Goal: Task Accomplishment & Management: Complete application form

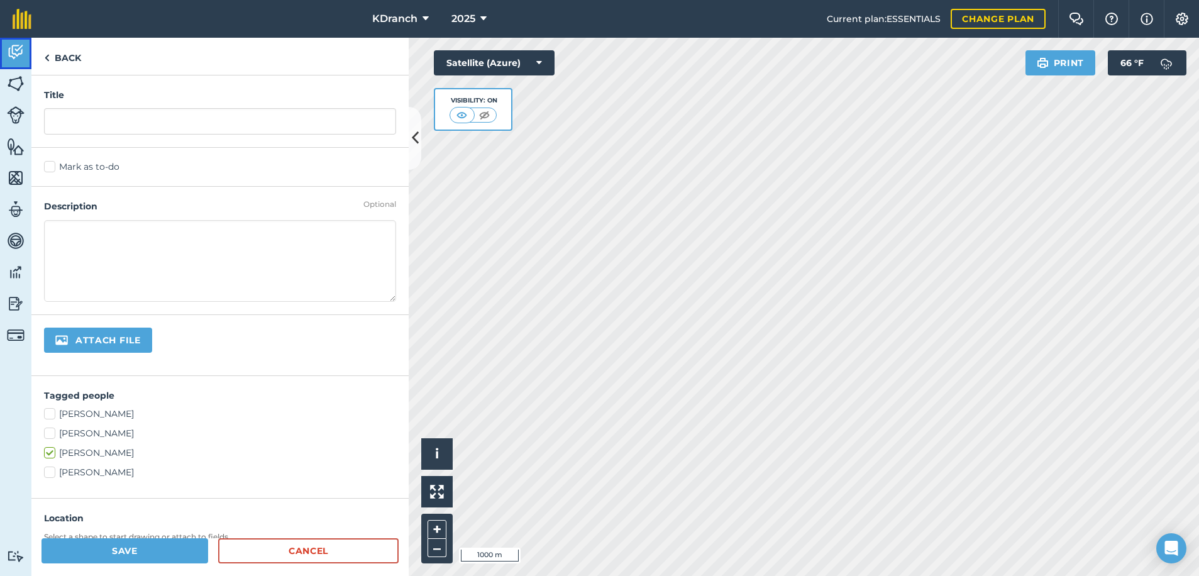
click at [0, 60] on link "Activity" at bounding box center [15, 53] width 31 height 31
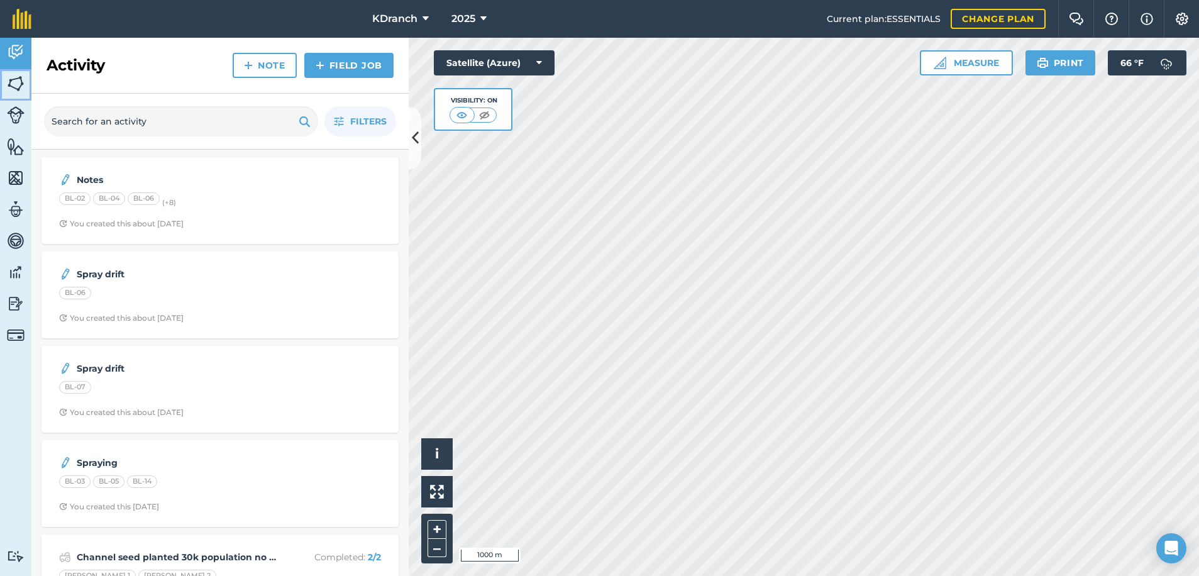
click at [18, 82] on img at bounding box center [16, 83] width 18 height 19
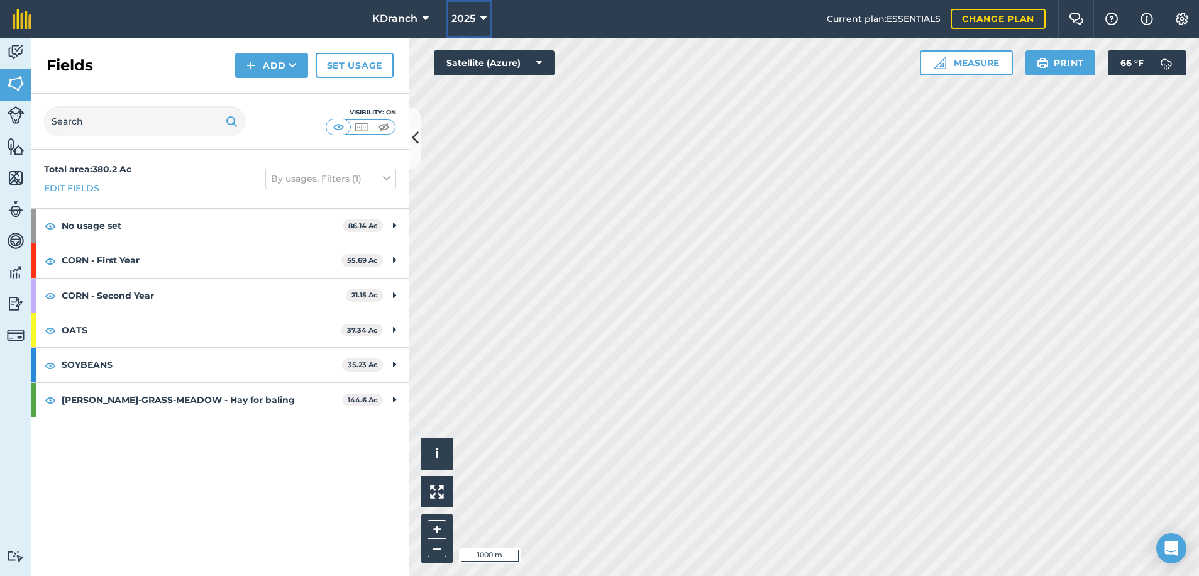
click at [455, 31] on button "2025" at bounding box center [468, 19] width 45 height 38
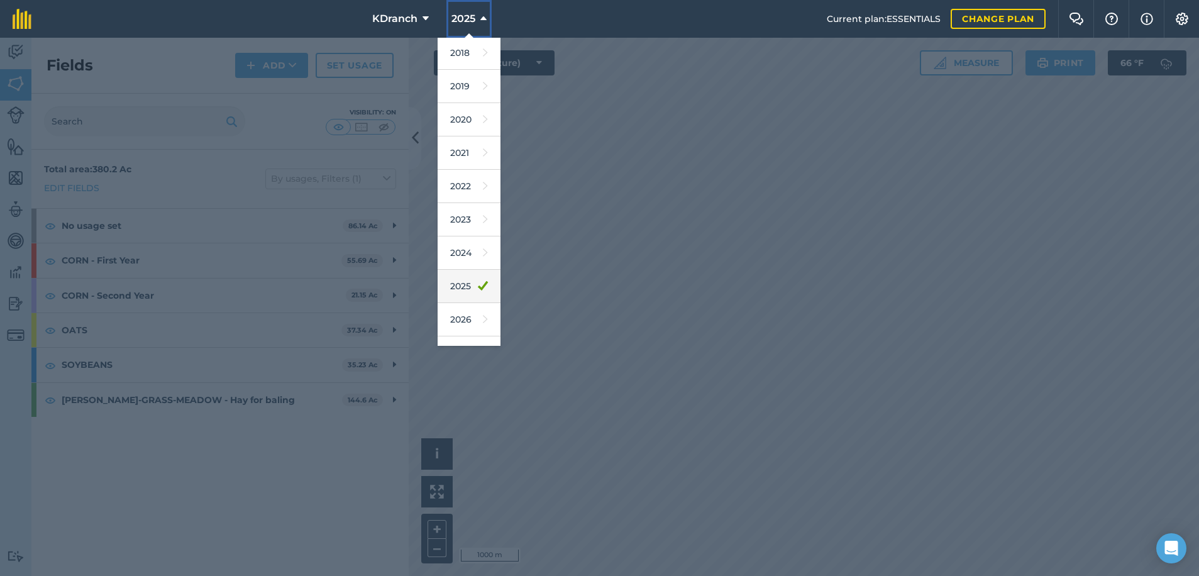
scroll to position [58, 0]
click at [463, 323] on link "2027" at bounding box center [469, 329] width 63 height 33
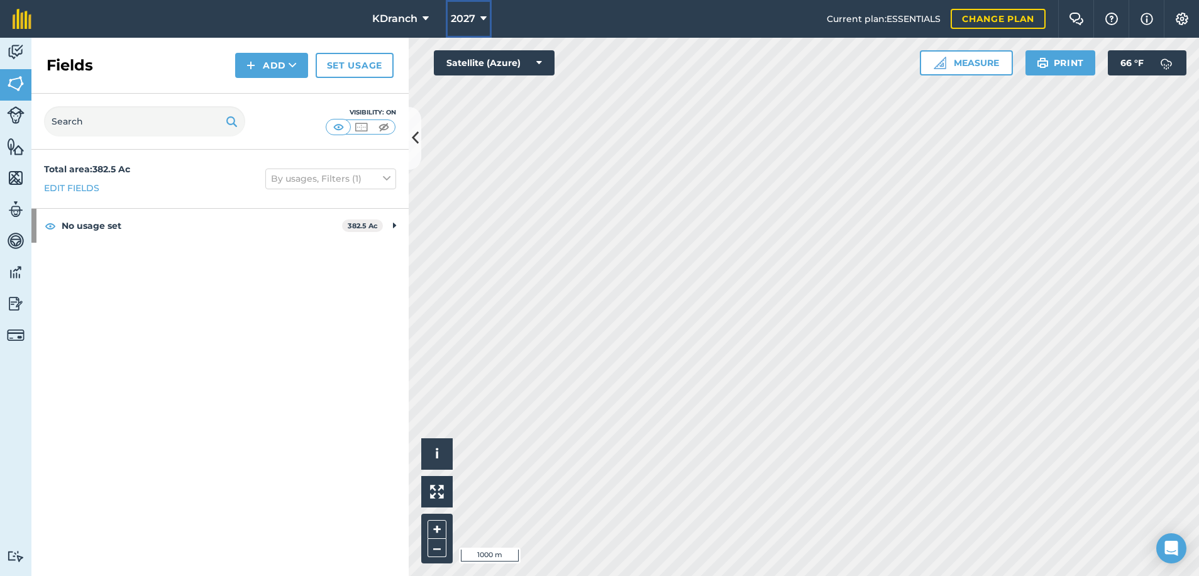
click at [459, 23] on span "2027" at bounding box center [463, 18] width 25 height 15
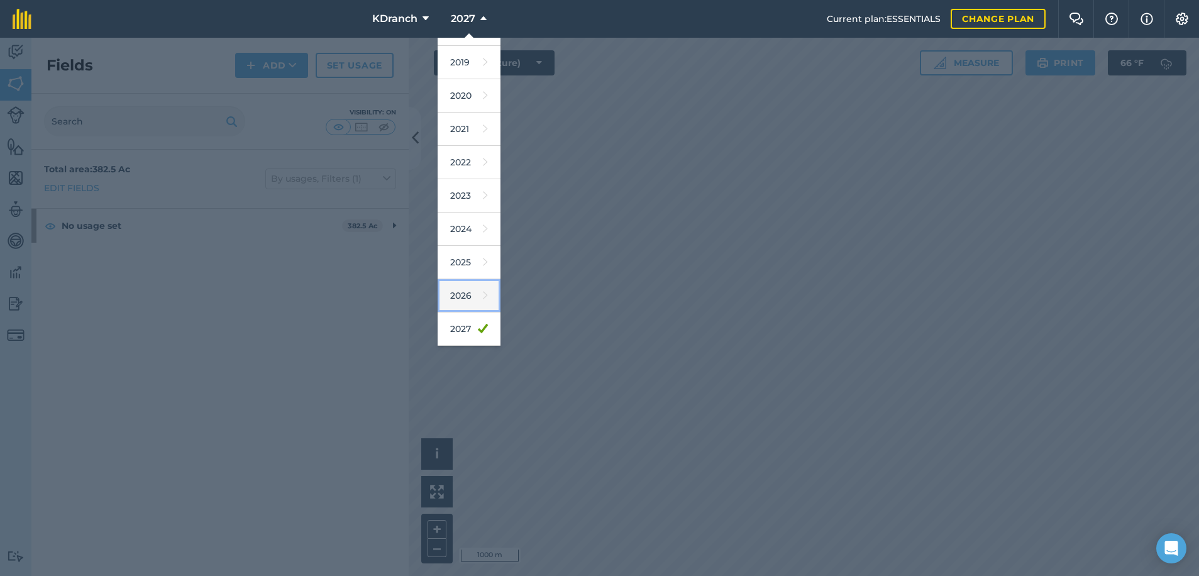
click at [469, 296] on link "2026" at bounding box center [469, 295] width 63 height 33
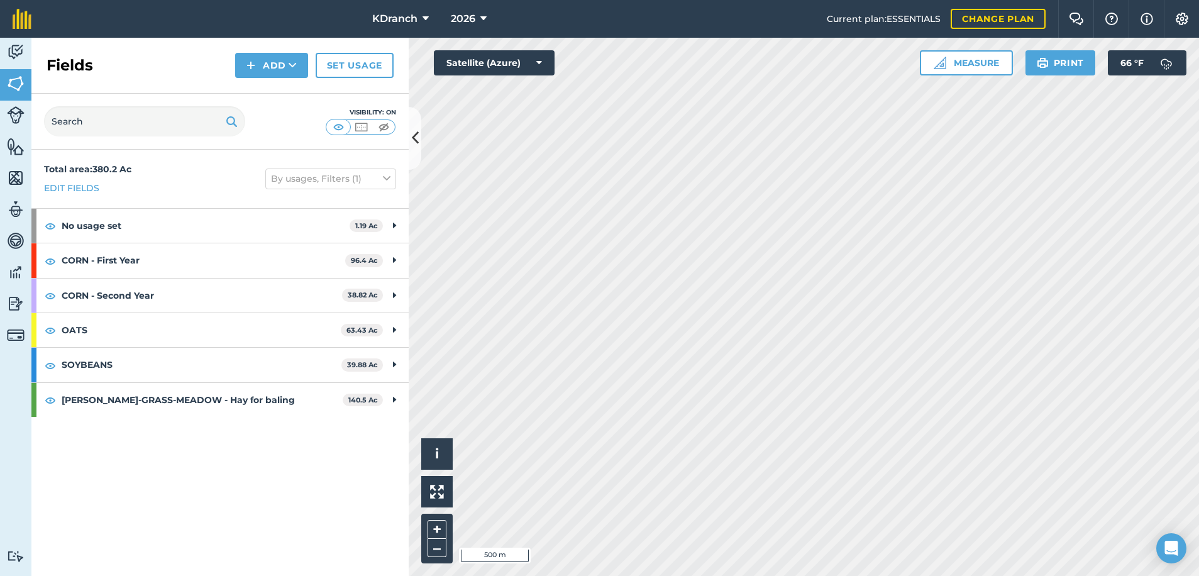
click at [597, 575] on html "KDranch 2026 Current plan : ESSENTIALS Change plan Farm Chat Help Info Settings…" at bounding box center [599, 288] width 1199 height 576
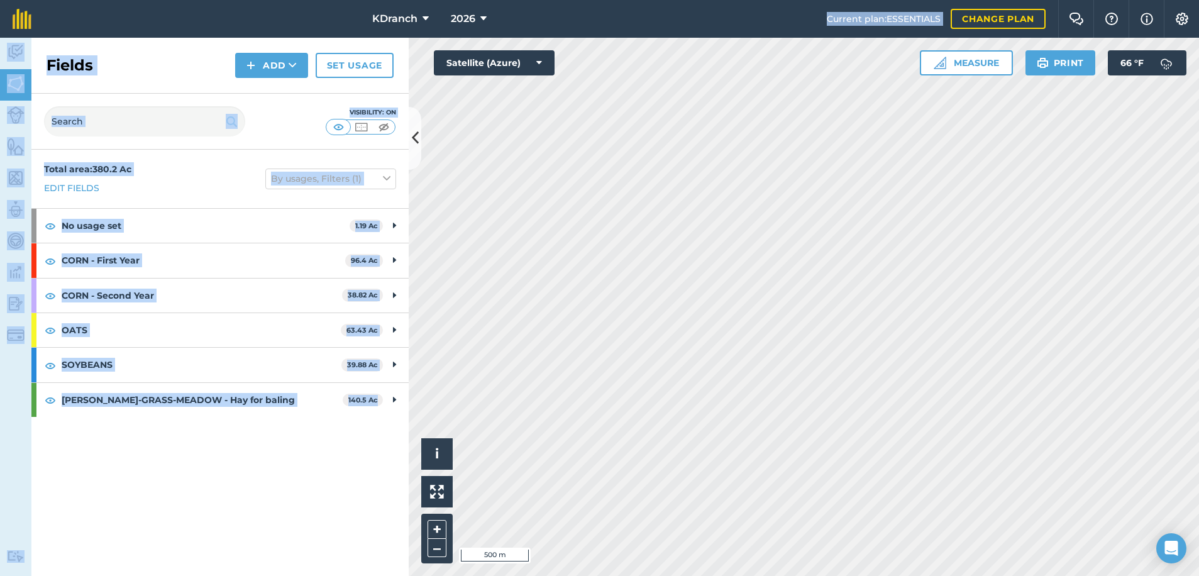
drag, startPoint x: 653, startPoint y: 31, endPoint x: 406, endPoint y: 609, distance: 628.0
click at [406, 575] on html "KDranch 2026 Current plan : ESSENTIALS Change plan Farm Chat Help Info Settings…" at bounding box center [599, 288] width 1199 height 576
click at [597, 575] on html "KDranch 2026 Current plan : ESSENTIALS Change plan Farm Chat Help Info Settings…" at bounding box center [599, 288] width 1199 height 576
click at [135, 189] on div "Total area : 380.2 Ac Edit fields By usages, Filters (1)" at bounding box center [219, 179] width 377 height 58
click at [245, 173] on div "Total area : 380.2 Ac Edit fields By usages, Filters (1)" at bounding box center [219, 179] width 377 height 58
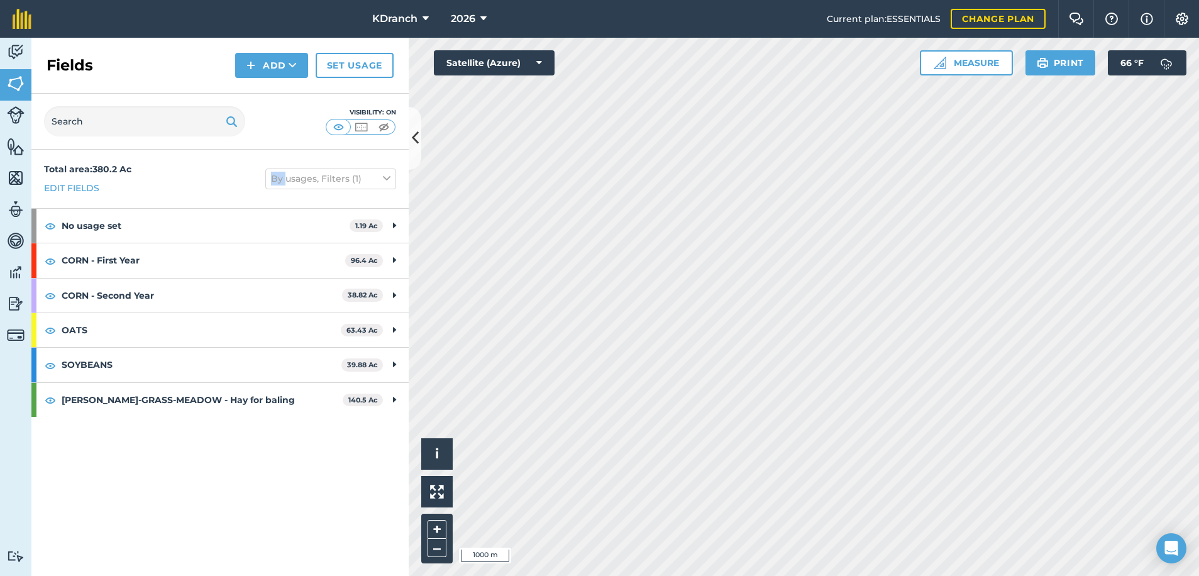
click at [245, 173] on div "Total area : 380.2 Ac Edit fields By usages, Filters (1)" at bounding box center [219, 179] width 377 height 58
drag, startPoint x: 245, startPoint y: 173, endPoint x: 194, endPoint y: 180, distance: 51.5
click at [194, 180] on div "Total area : 380.2 Ac Edit fields By usages, Filters (1)" at bounding box center [219, 179] width 377 height 58
click at [335, 171] on button "By usages, Filters (1)" at bounding box center [330, 179] width 131 height 20
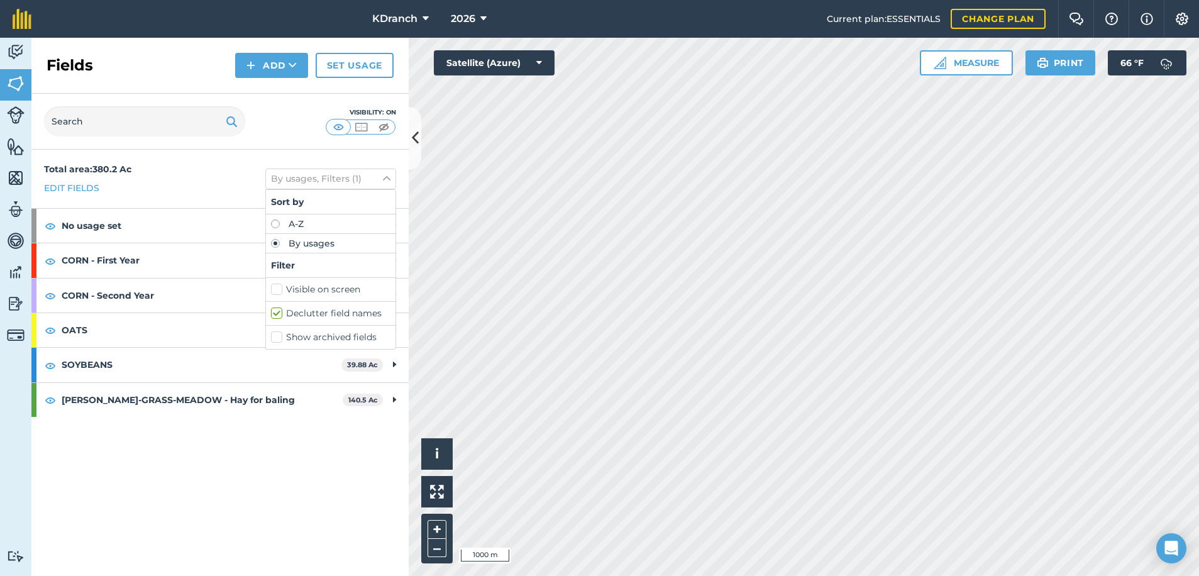
click at [319, 212] on div "Sort by" at bounding box center [331, 202] width 130 height 25
click at [319, 216] on div "A-Z" at bounding box center [331, 223] width 130 height 19
click at [312, 220] on label "A-Z" at bounding box center [330, 223] width 119 height 9
radio input "true"
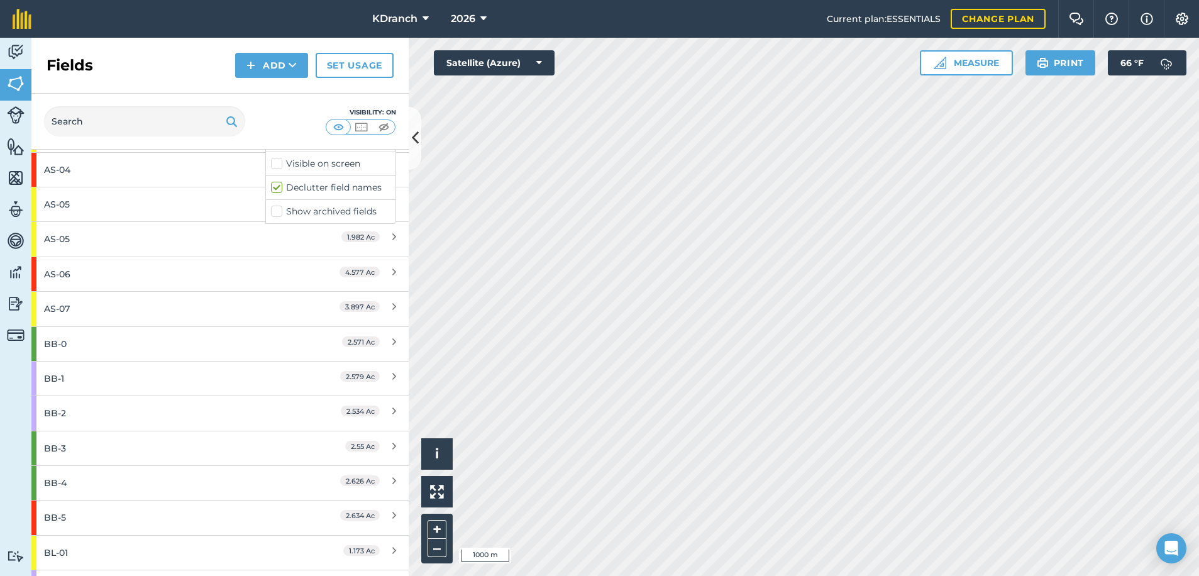
scroll to position [0, 0]
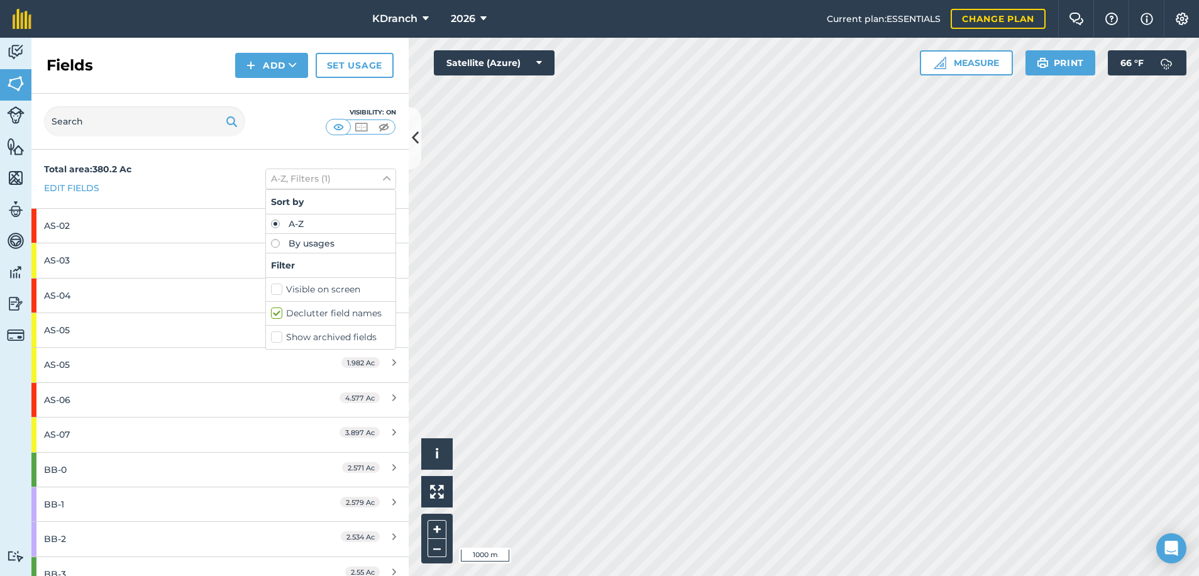
click at [271, 287] on label "Visible on screen" at bounding box center [330, 289] width 119 height 13
click at [271, 287] on input "Visible on screen" at bounding box center [275, 287] width 8 height 8
checkbox input "true"
click at [271, 333] on label "Show archived fields" at bounding box center [330, 337] width 119 height 13
click at [271, 333] on input "Show archived fields" at bounding box center [275, 335] width 8 height 8
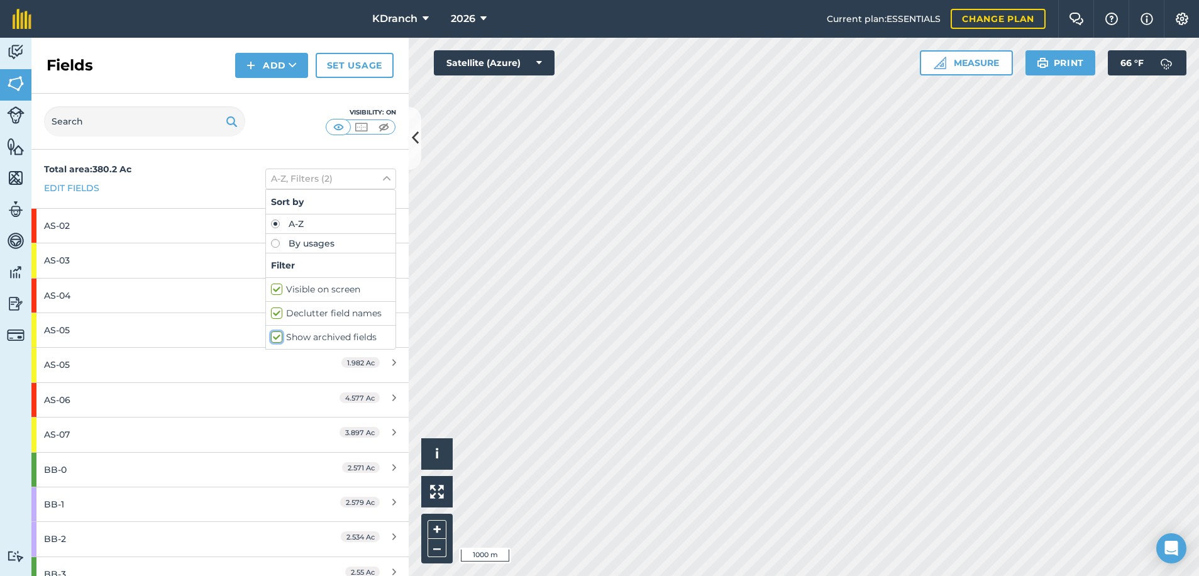
checkbox input "true"
click at [271, 316] on label "Declutter field names" at bounding box center [330, 313] width 119 height 13
click at [271, 315] on input "Declutter field names" at bounding box center [275, 311] width 8 height 8
click at [272, 309] on label "Declutter field names" at bounding box center [330, 313] width 119 height 13
click at [272, 309] on input "Declutter field names" at bounding box center [275, 311] width 8 height 8
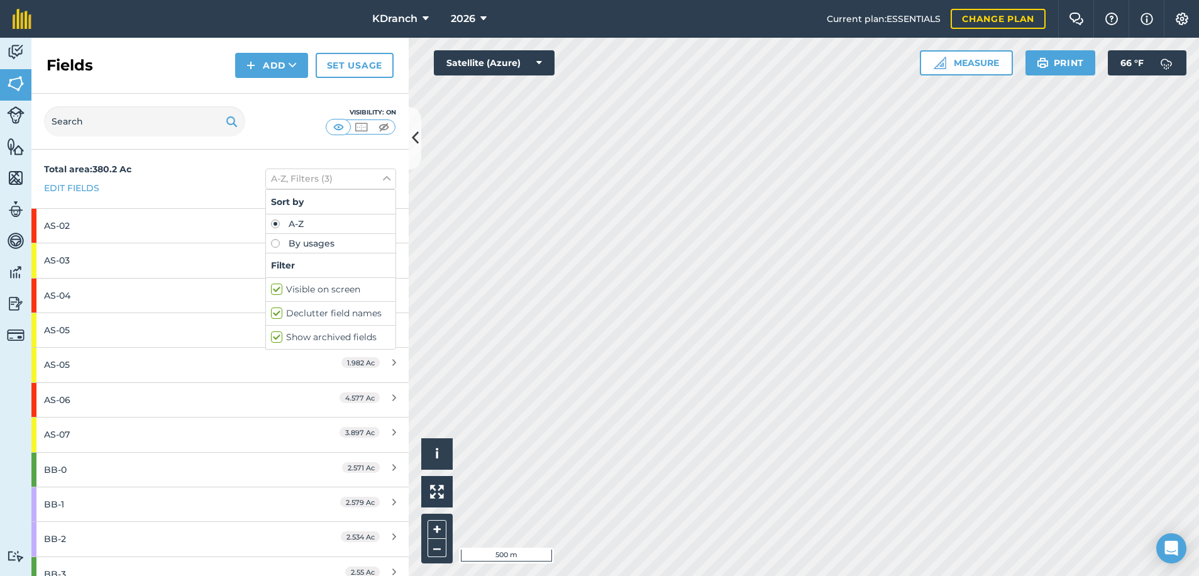
click at [272, 309] on label "Declutter field names" at bounding box center [330, 313] width 119 height 13
click at [272, 309] on input "Declutter field names" at bounding box center [275, 311] width 8 height 8
click at [272, 309] on label "Declutter field names" at bounding box center [330, 313] width 119 height 13
click at [272, 309] on input "Declutter field names" at bounding box center [275, 311] width 8 height 8
checkbox input "true"
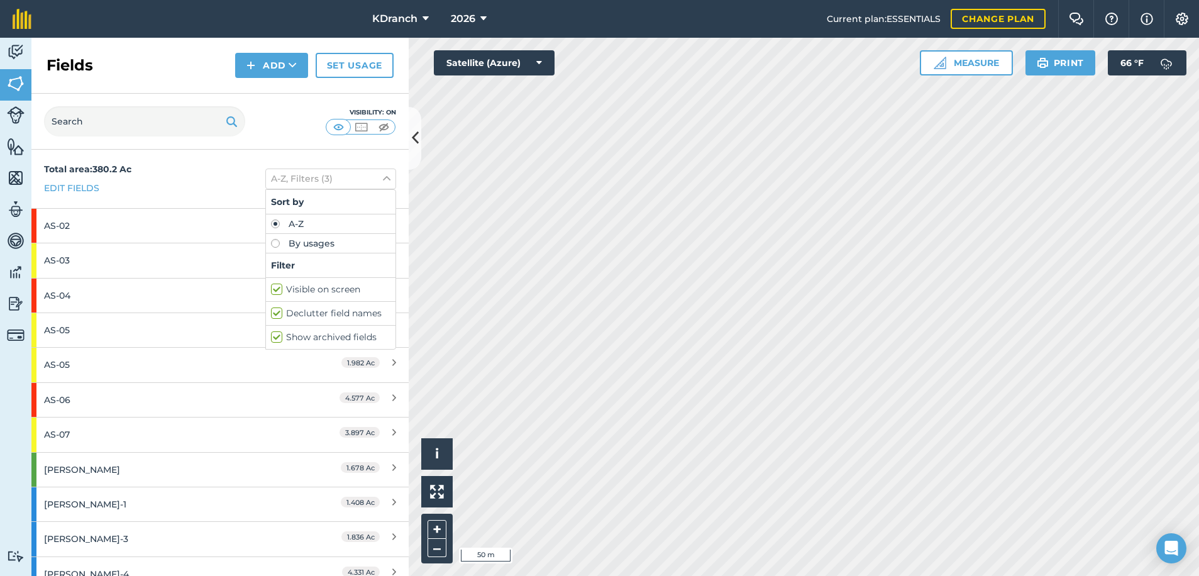
click at [271, 287] on label "Visible on screen" at bounding box center [330, 289] width 119 height 13
click at [271, 287] on input "Visible on screen" at bounding box center [275, 287] width 8 height 8
checkbox input "false"
click at [271, 331] on label "Show archived fields" at bounding box center [330, 337] width 119 height 13
click at [271, 331] on input "Show archived fields" at bounding box center [275, 335] width 8 height 8
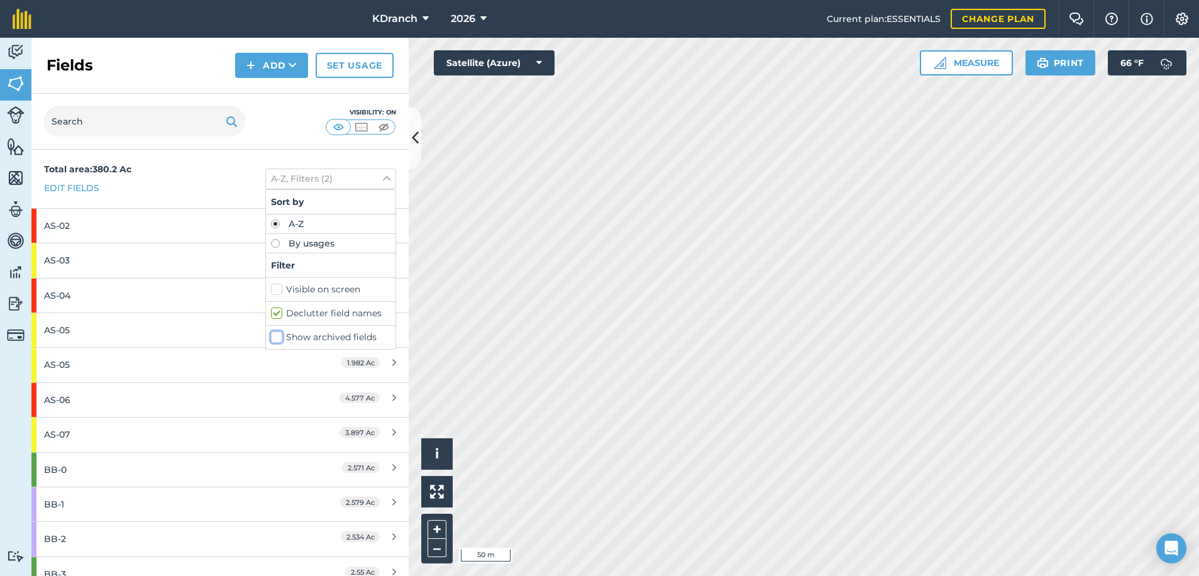
checkbox input "false"
click at [271, 291] on label "Visible on screen" at bounding box center [330, 289] width 119 height 13
click at [271, 291] on input "Visible on screen" at bounding box center [275, 287] width 8 height 8
click at [271, 291] on label "Visible on screen" at bounding box center [330, 289] width 119 height 13
click at [271, 291] on input "Visible on screen" at bounding box center [275, 287] width 8 height 8
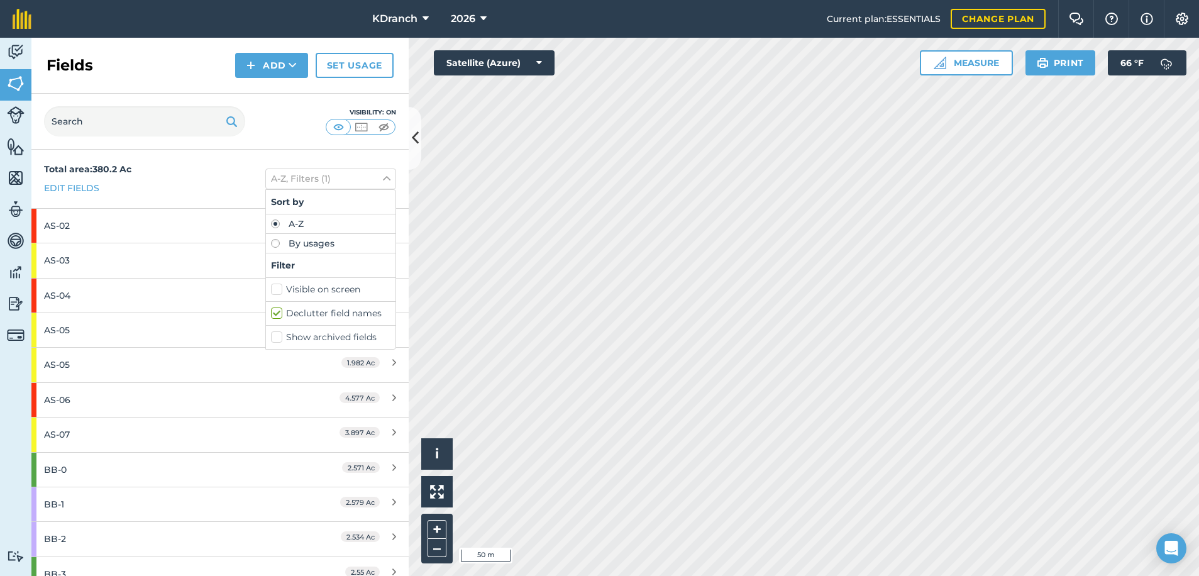
click at [271, 291] on label "Visible on screen" at bounding box center [330, 289] width 119 height 13
click at [271, 291] on input "Visible on screen" at bounding box center [275, 287] width 8 height 8
checkbox input "true"
click at [524, 17] on div "KDranch 2026 Current plan : ESSENTIALS Change plan Farm Chat Help Info Settings…" at bounding box center [599, 288] width 1199 height 576
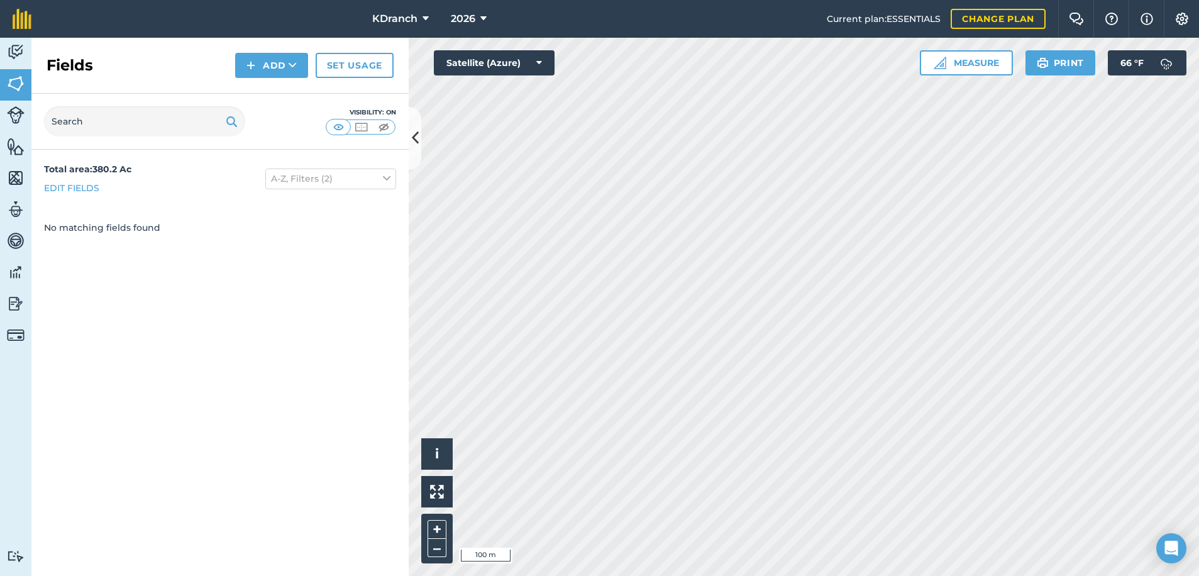
click at [597, 474] on html "KDranch 2026 Current plan : ESSENTIALS Change plan Farm Chat Help Info Settings…" at bounding box center [599, 288] width 1199 height 576
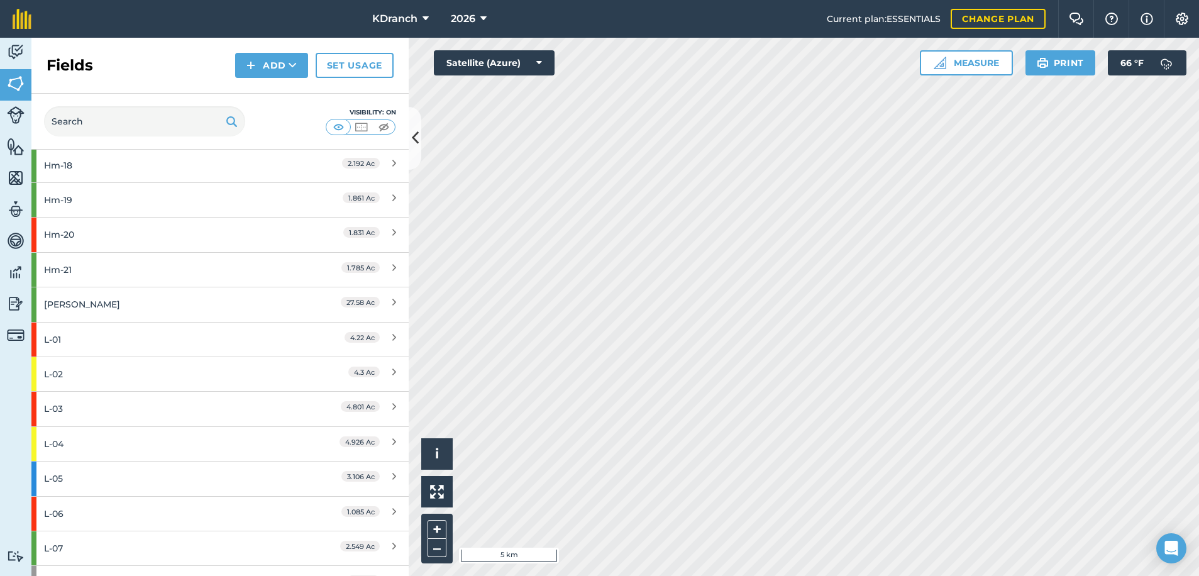
scroll to position [2601, 0]
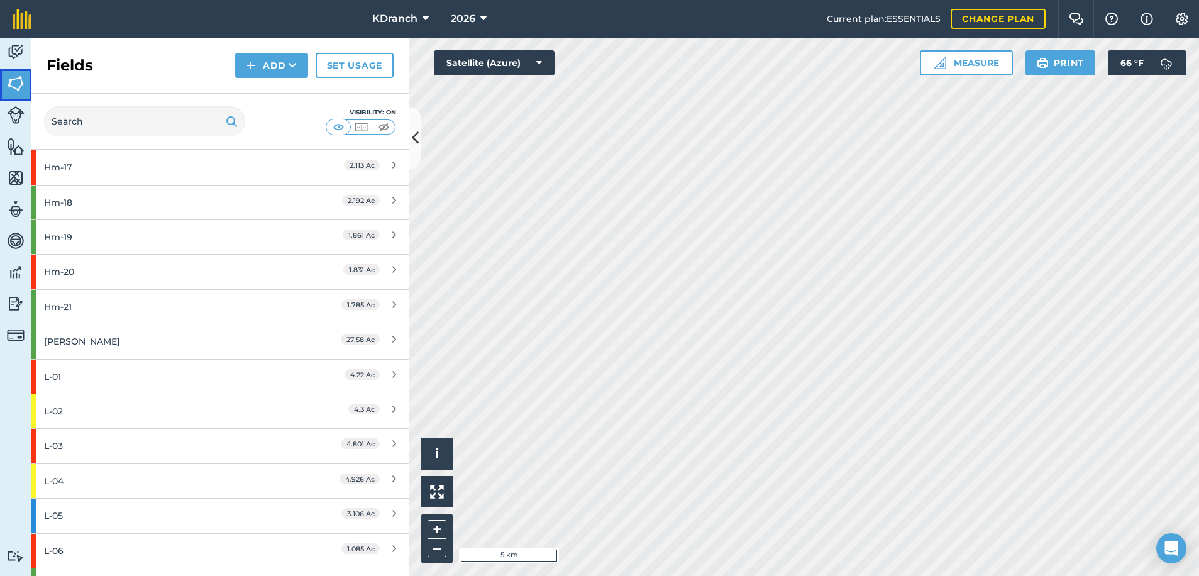
click at [24, 86] on img at bounding box center [16, 83] width 18 height 19
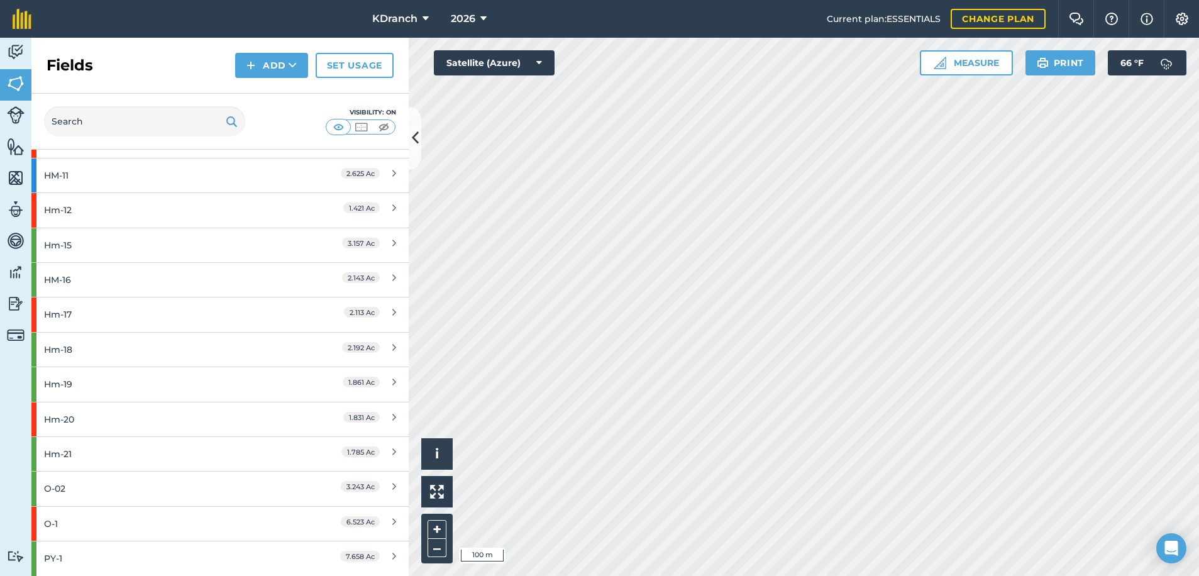
scroll to position [921, 0]
click at [12, 96] on link "Fields" at bounding box center [15, 84] width 31 height 31
click at [12, 128] on link "Livestock" at bounding box center [15, 116] width 31 height 31
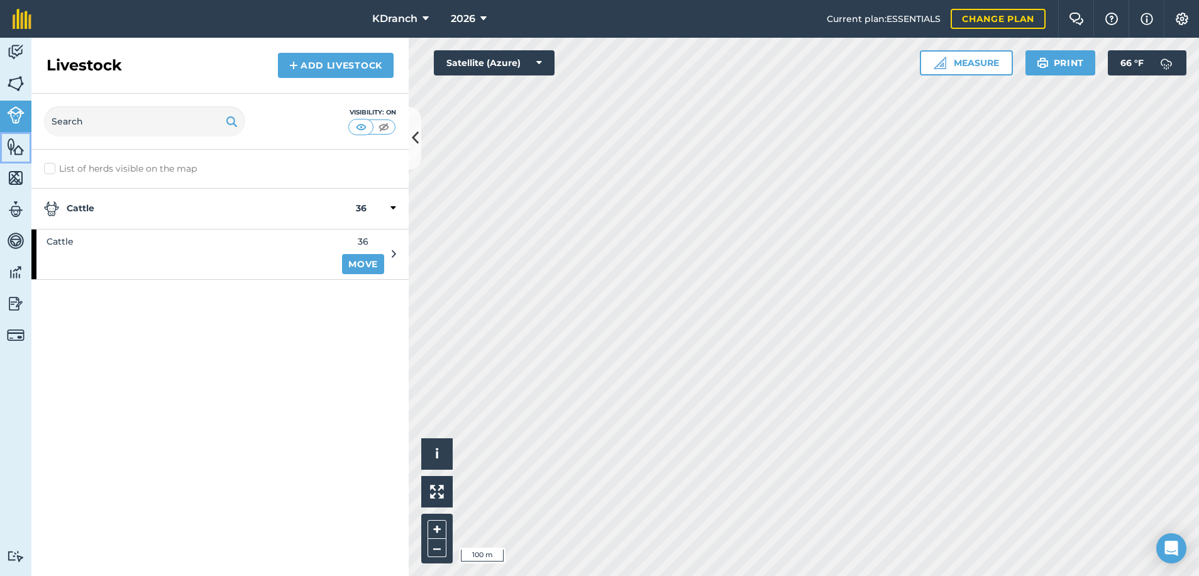
click at [20, 156] on link "Features" at bounding box center [15, 147] width 31 height 31
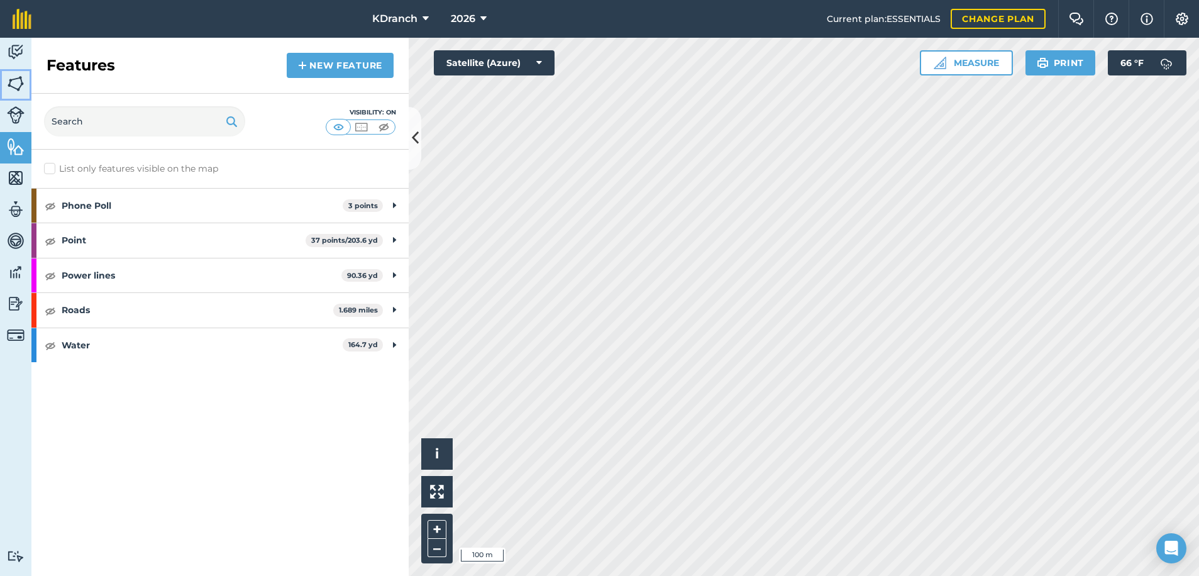
click at [22, 74] on img at bounding box center [16, 83] width 18 height 19
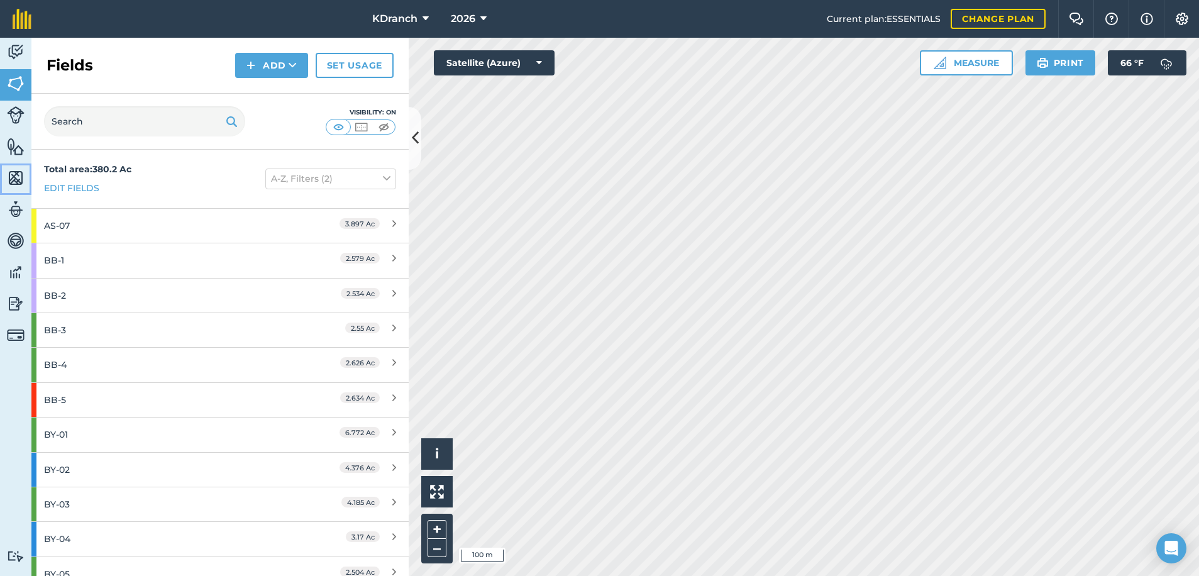
click at [13, 177] on img at bounding box center [16, 178] width 18 height 19
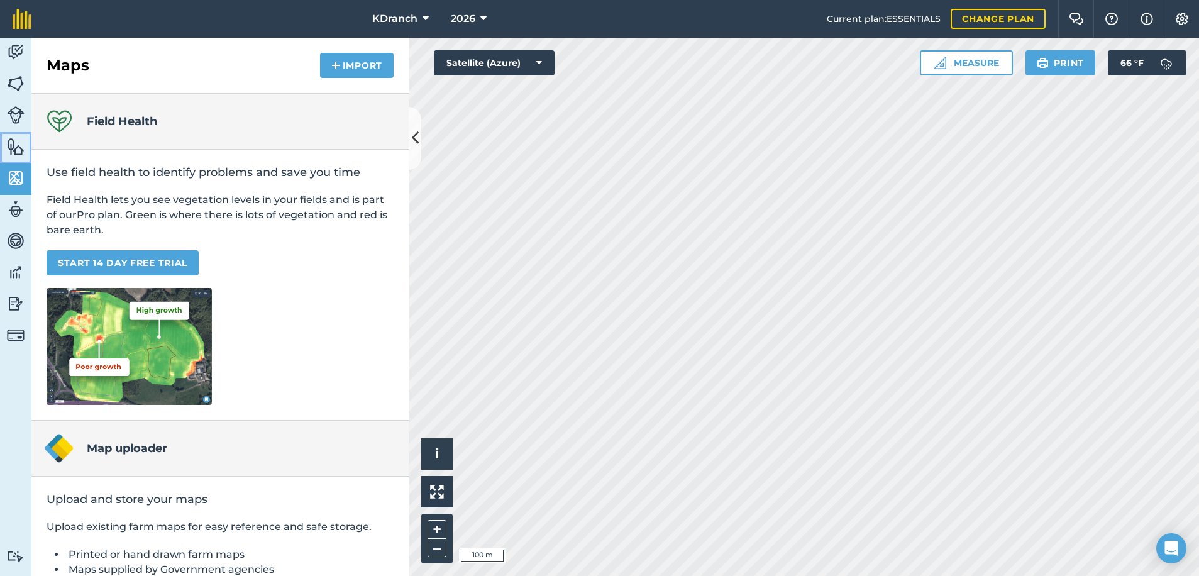
click at [17, 149] on img at bounding box center [16, 146] width 18 height 19
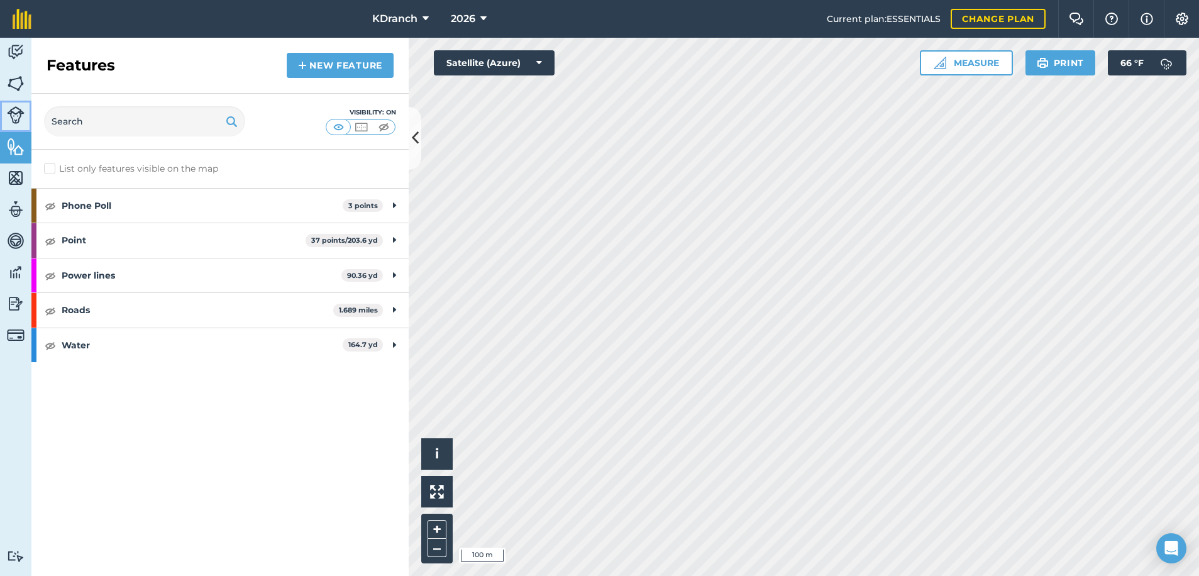
click at [16, 106] on img at bounding box center [16, 115] width 18 height 18
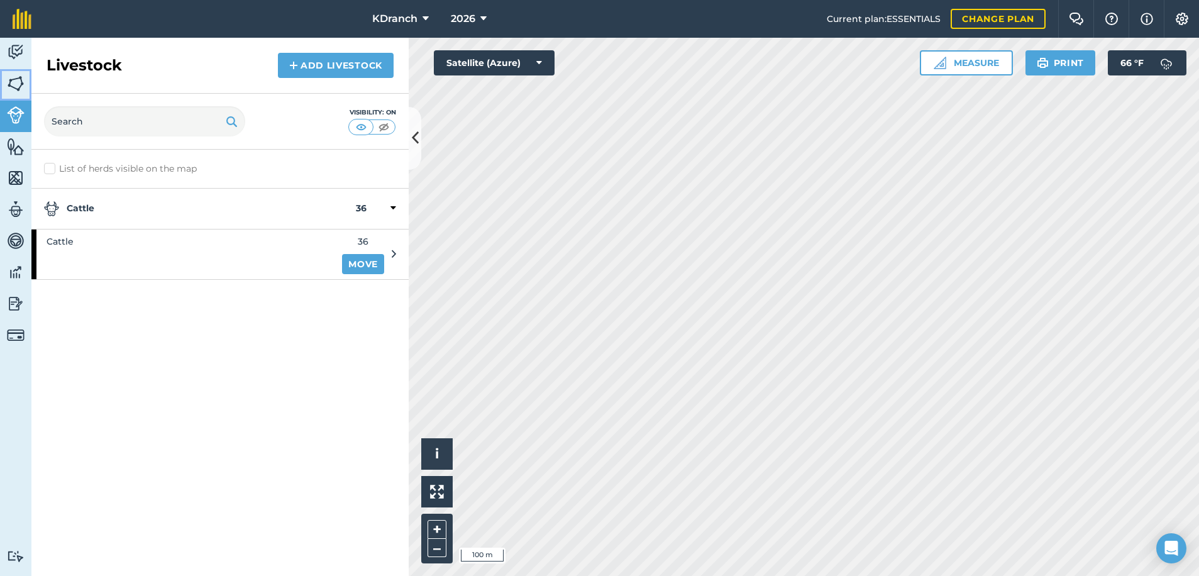
click at [6, 87] on link "Fields" at bounding box center [15, 84] width 31 height 31
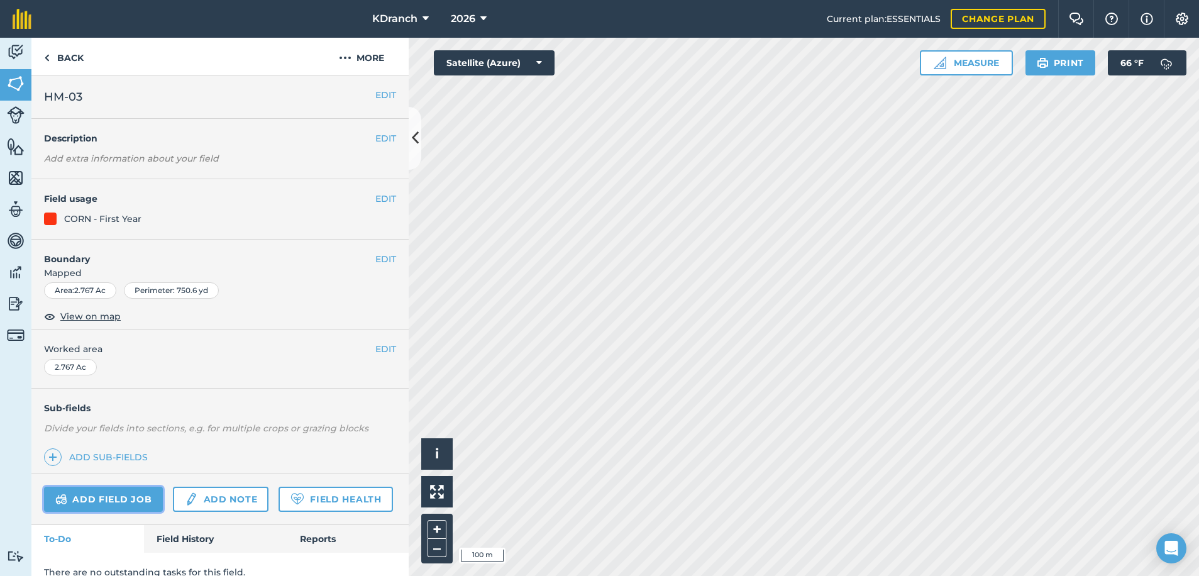
click at [121, 502] on link "Add field job" at bounding box center [103, 499] width 119 height 25
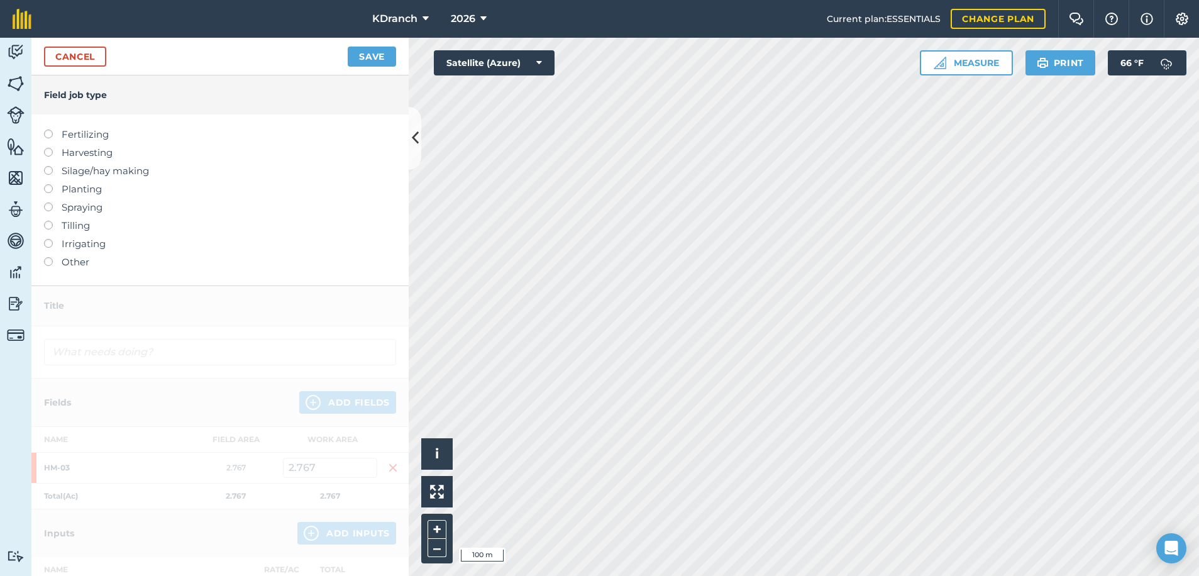
click at [65, 207] on label "Spraying" at bounding box center [220, 207] width 352 height 15
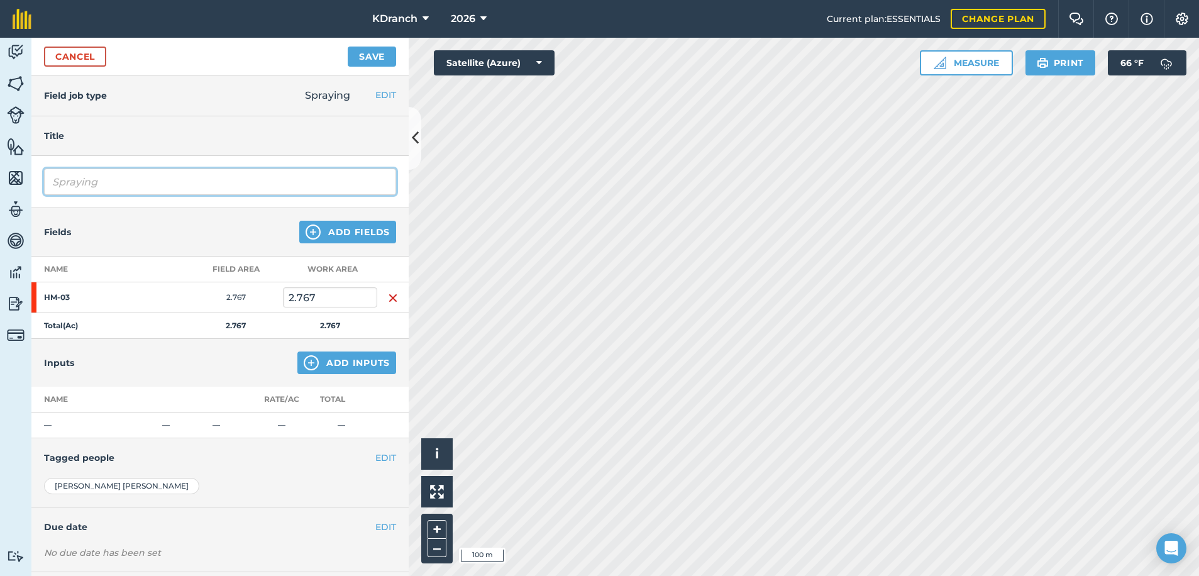
click at [125, 183] on input "Spraying" at bounding box center [220, 182] width 352 height 26
type input "Spraying Round-Up"
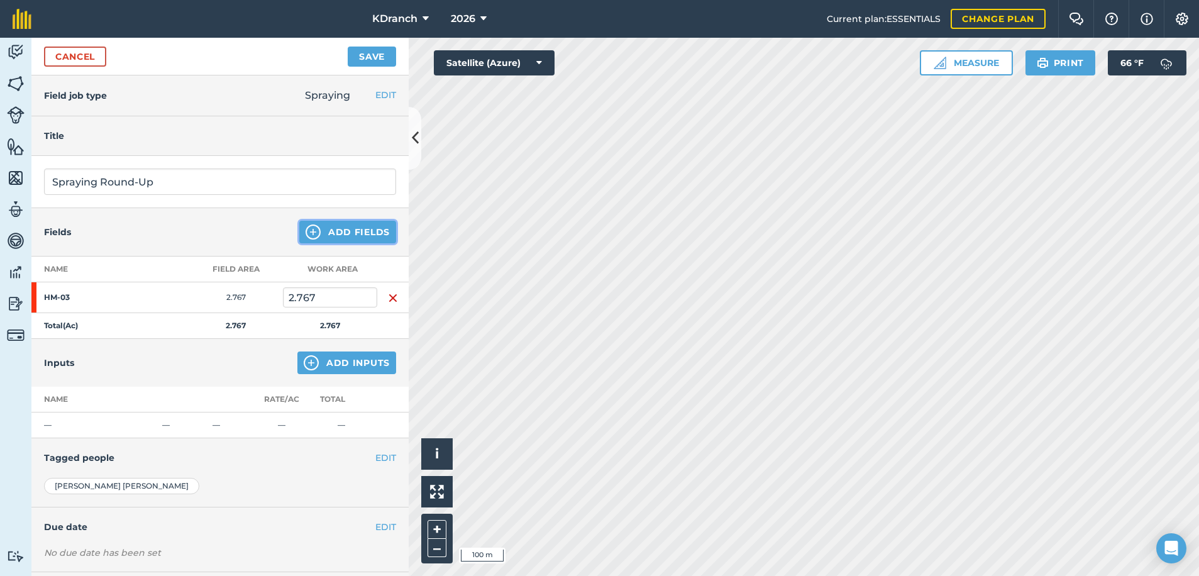
click at [355, 232] on button "Add Fields" at bounding box center [347, 232] width 97 height 23
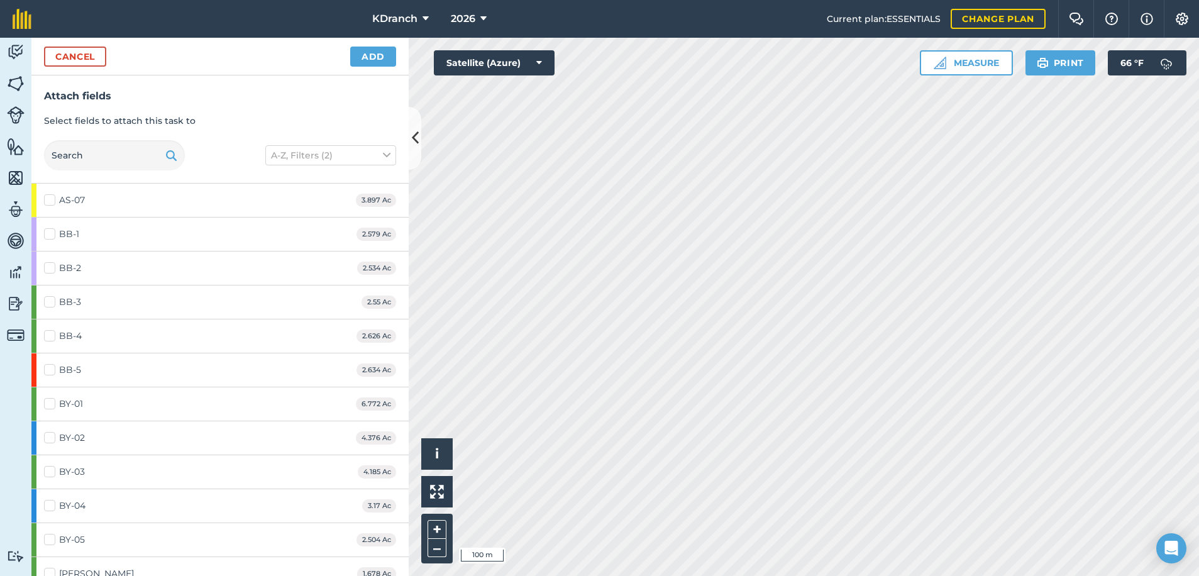
checkbox input "true"
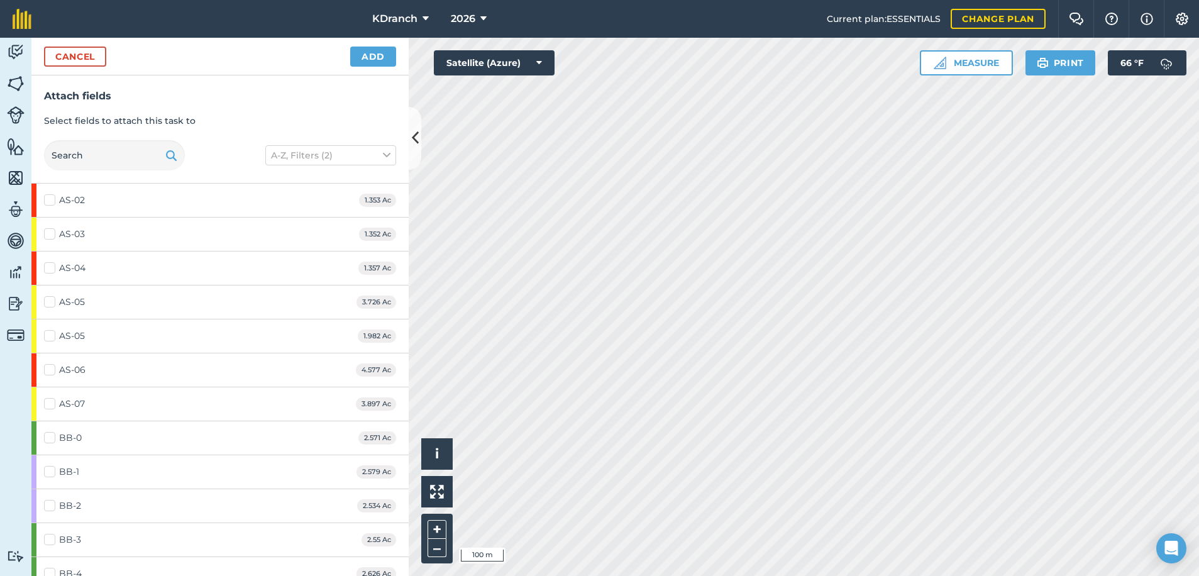
checkbox input "true"
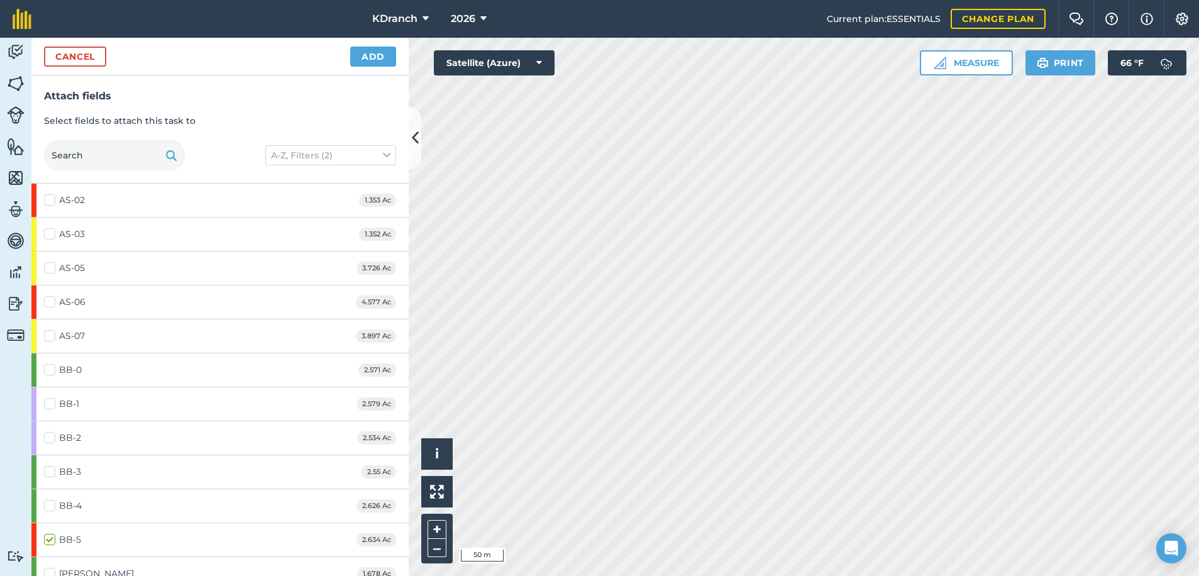
checkbox input "true"
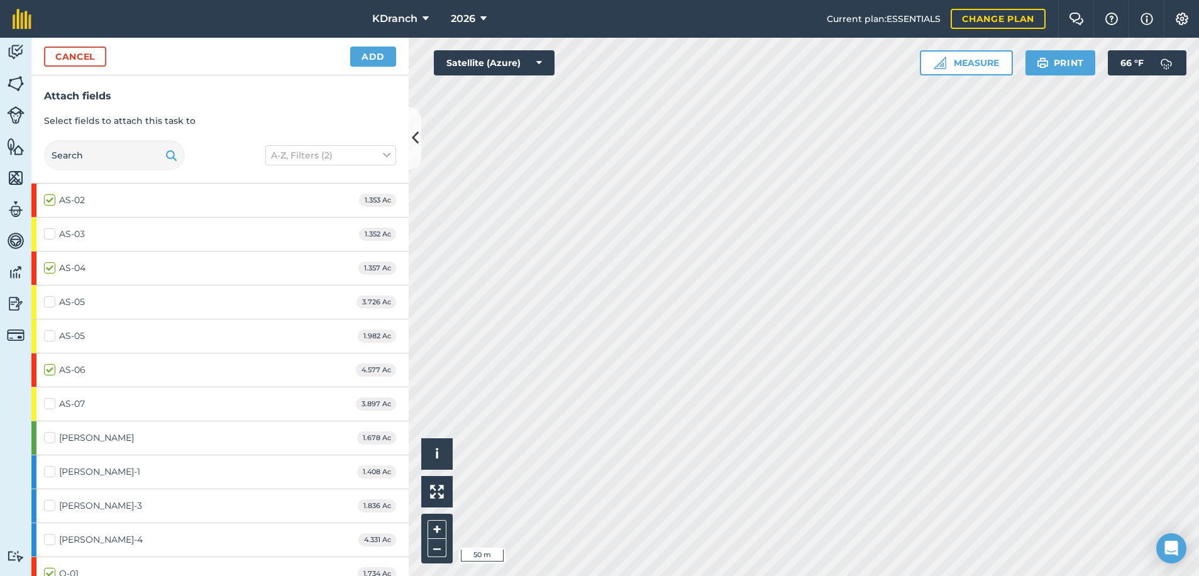
checkbox input "true"
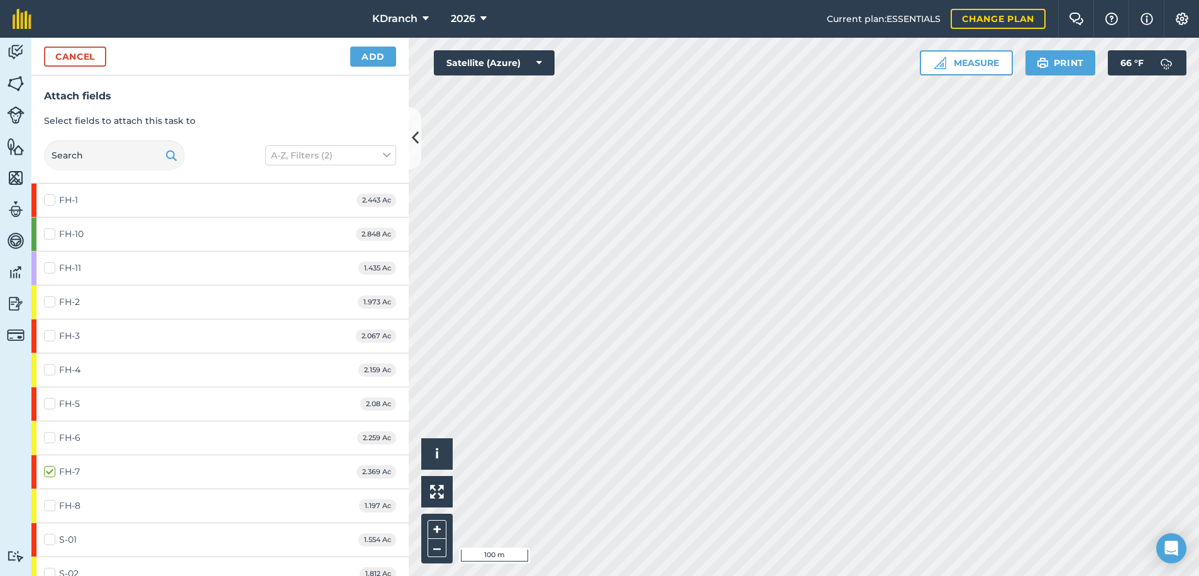
checkbox input "false"
checkbox input "true"
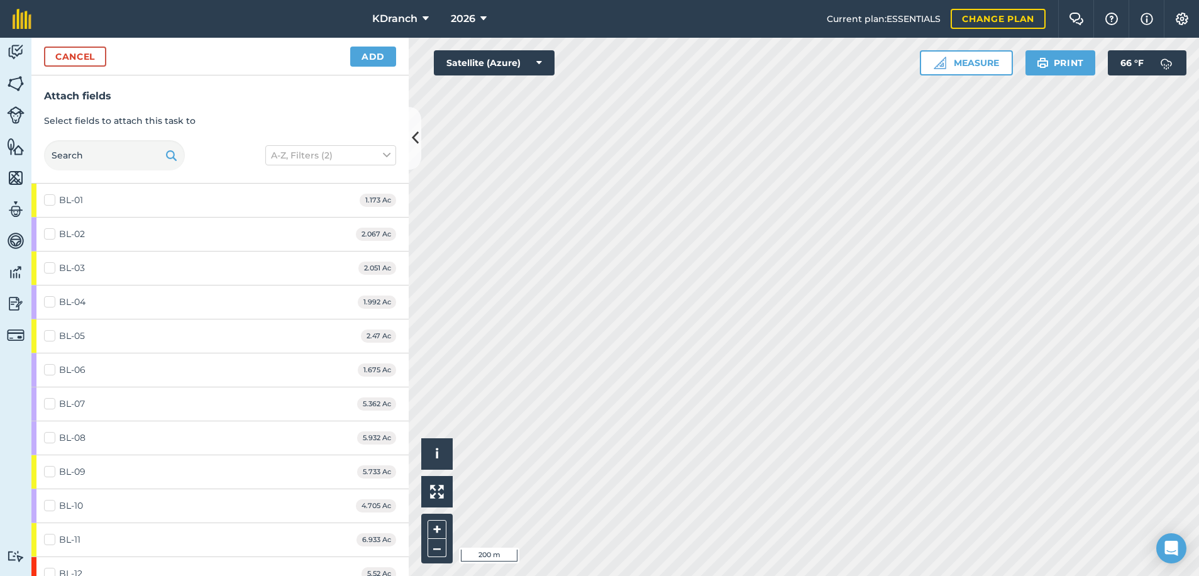
checkbox input "true"
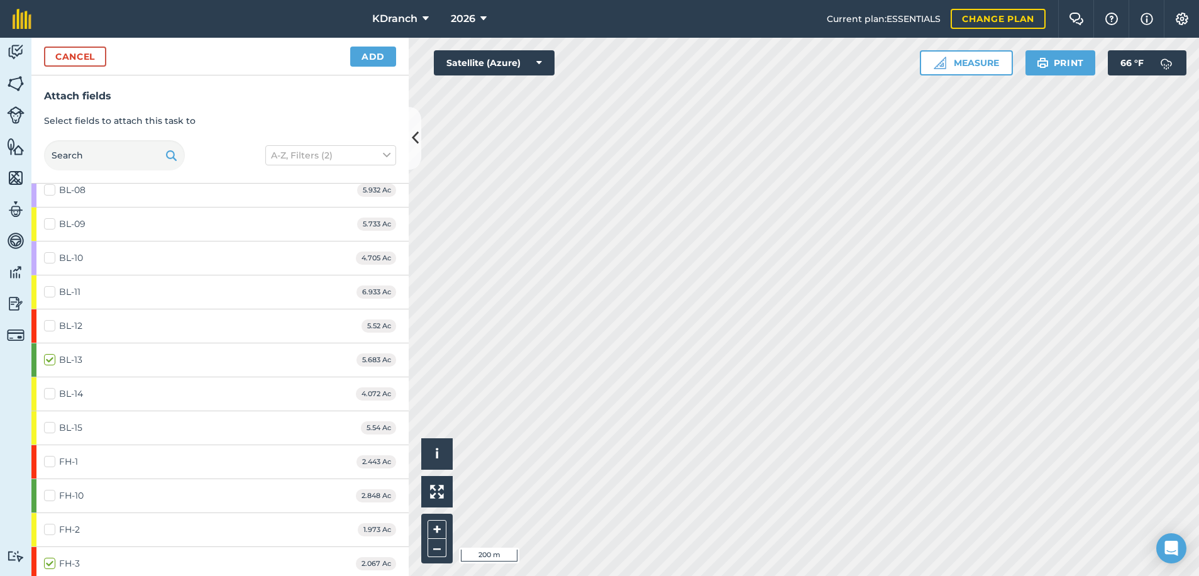
scroll to position [252, 0]
click at [389, 53] on button "Add" at bounding box center [373, 57] width 46 height 20
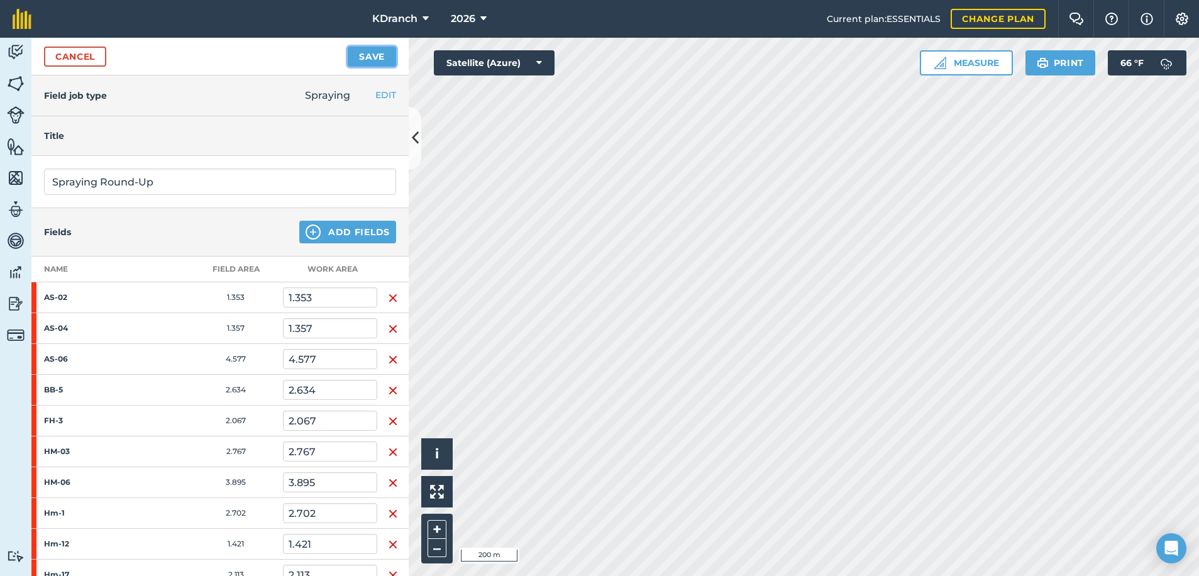
click at [370, 62] on button "Save" at bounding box center [372, 57] width 48 height 20
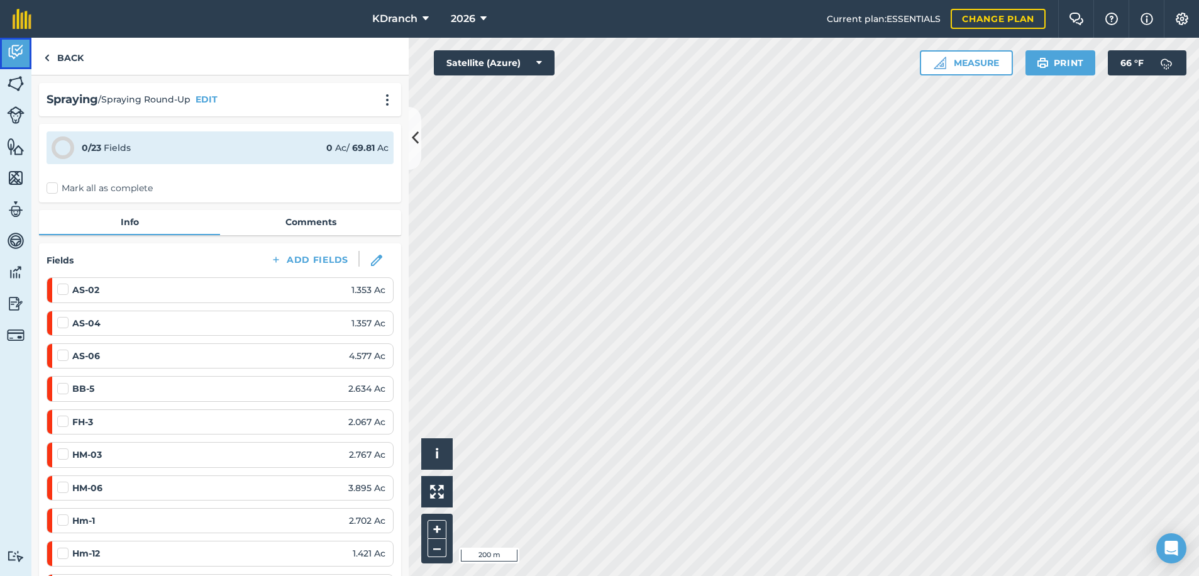
click at [29, 52] on link "Activity" at bounding box center [15, 53] width 31 height 31
